Goal: Information Seeking & Learning: Learn about a topic

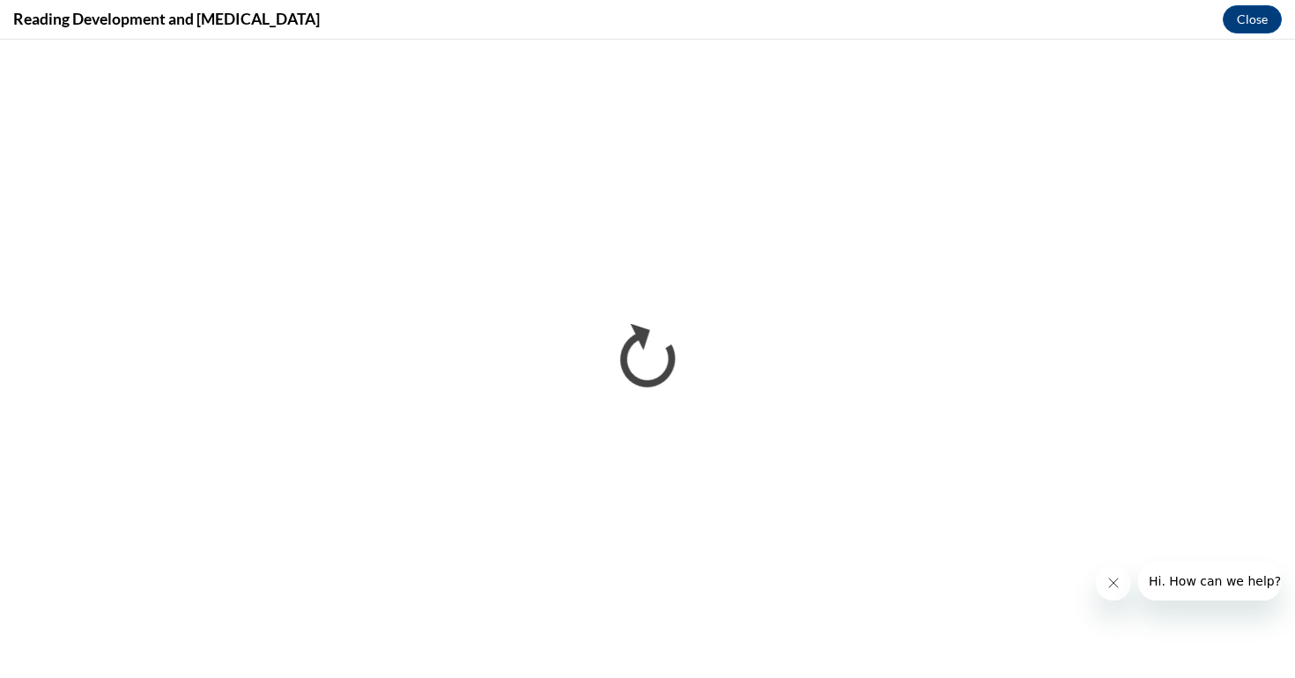
scroll to position [451, 0]
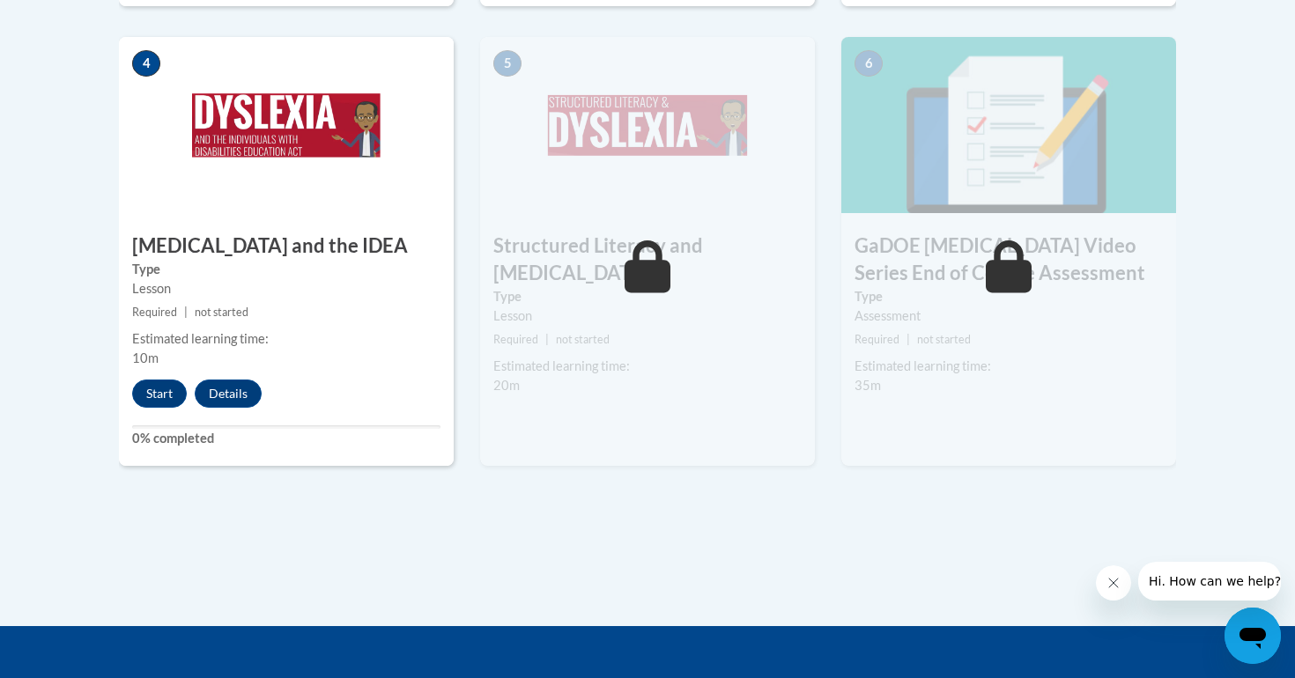
scroll to position [1061, 0]
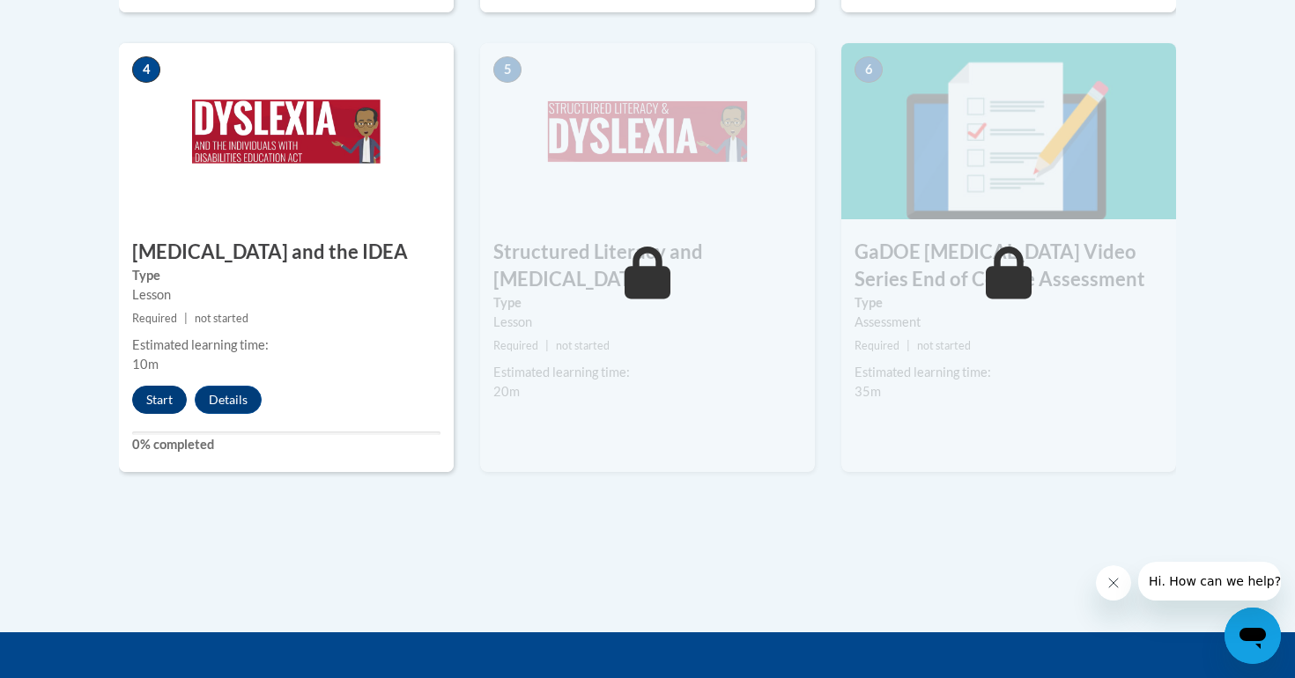
click at [168, 386] on button "Start" at bounding box center [159, 400] width 55 height 28
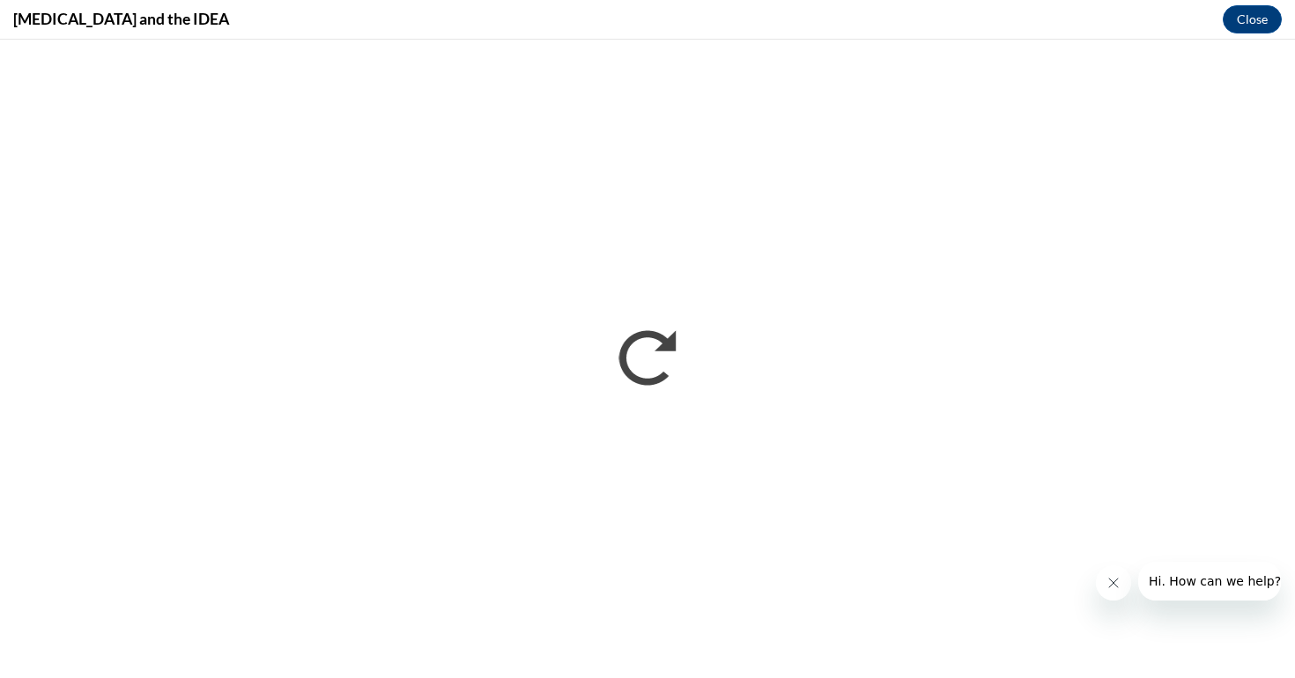
scroll to position [0, 0]
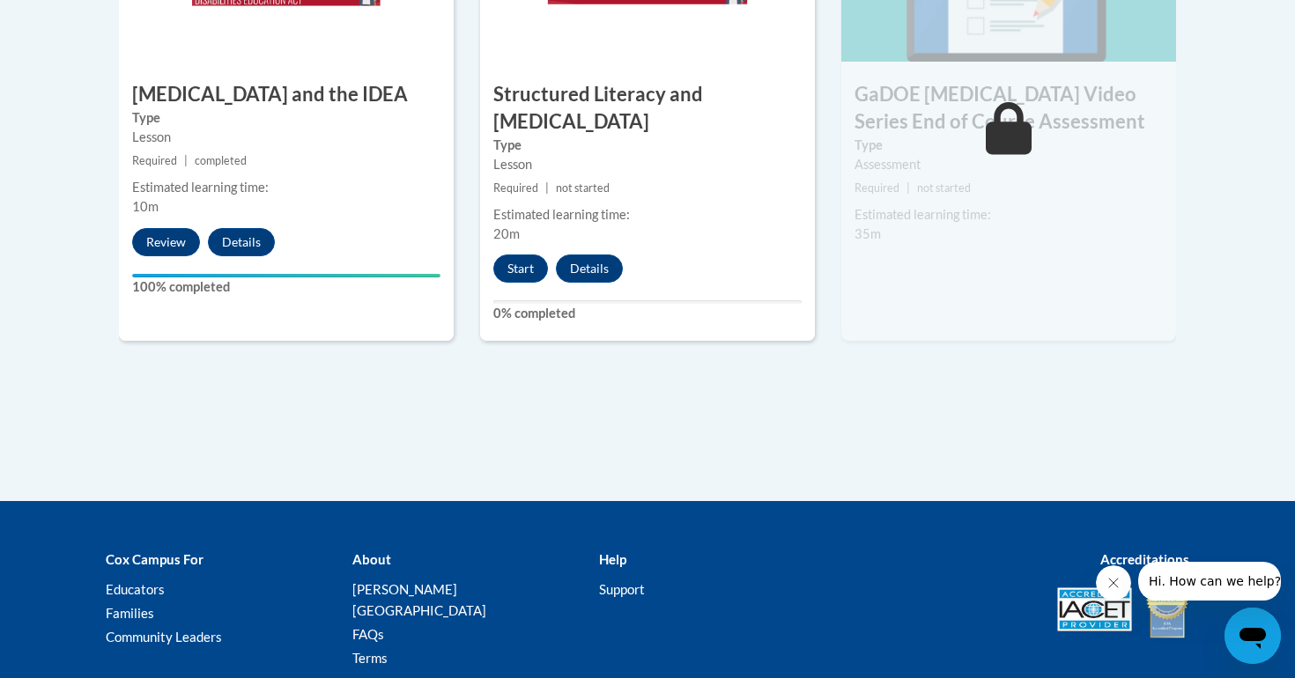
scroll to position [1247, 0]
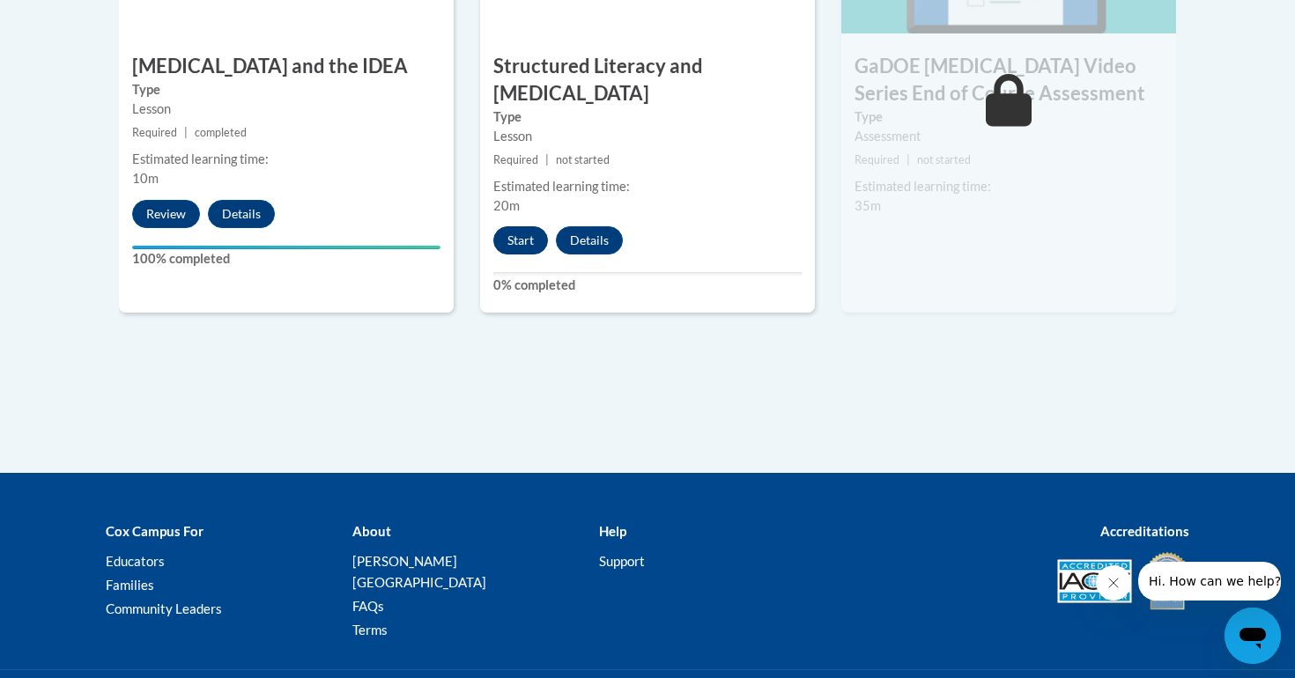
click at [520, 226] on button "Start" at bounding box center [520, 240] width 55 height 28
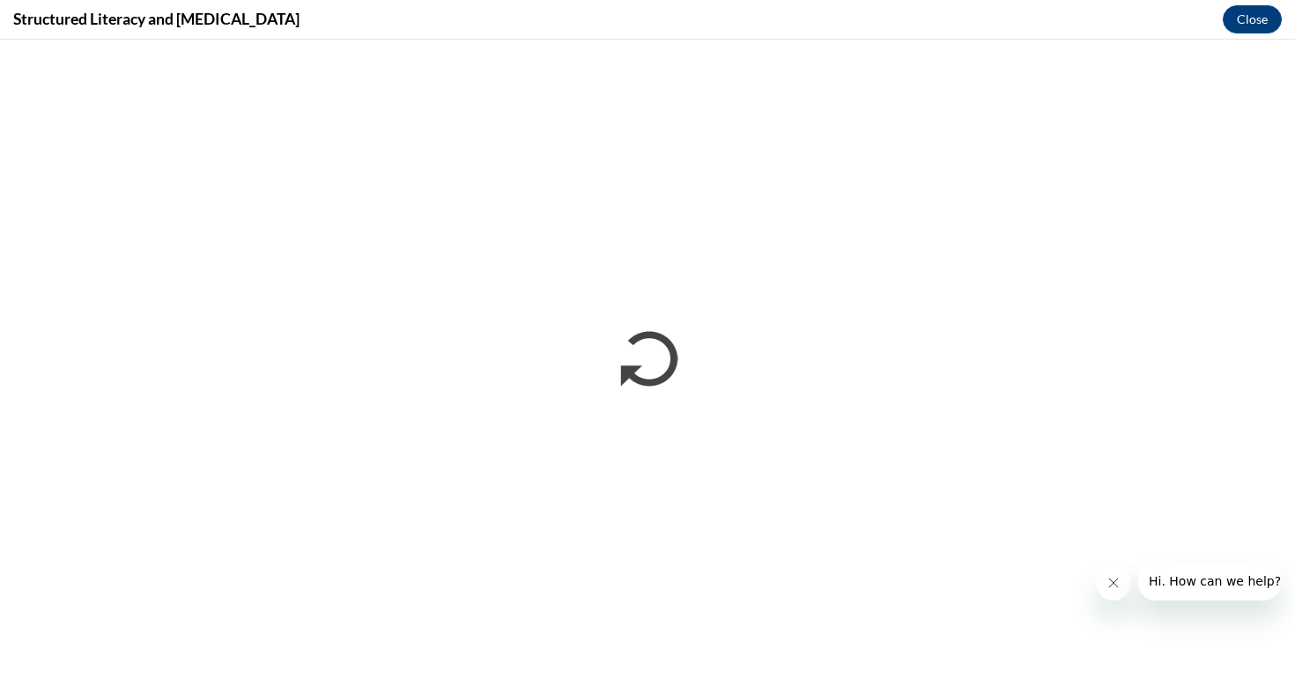
scroll to position [0, 0]
